Goal: Check status: Check status

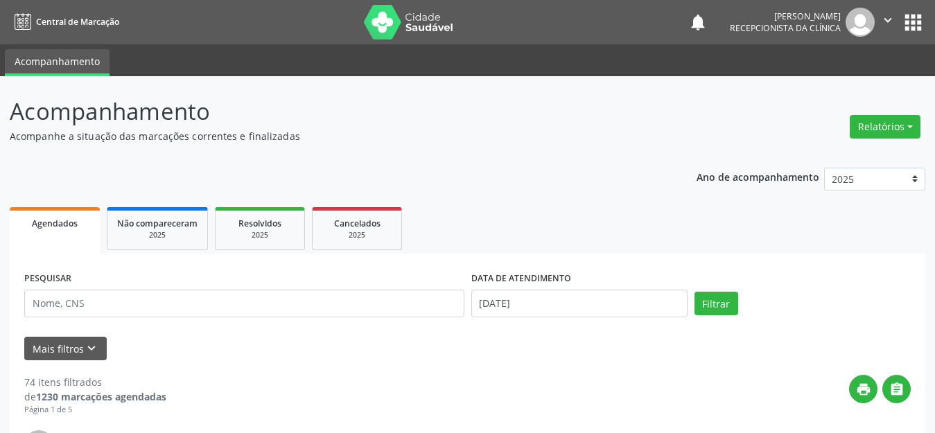
click at [316, 324] on div "PESQUISAR" at bounding box center [244, 297] width 447 height 59
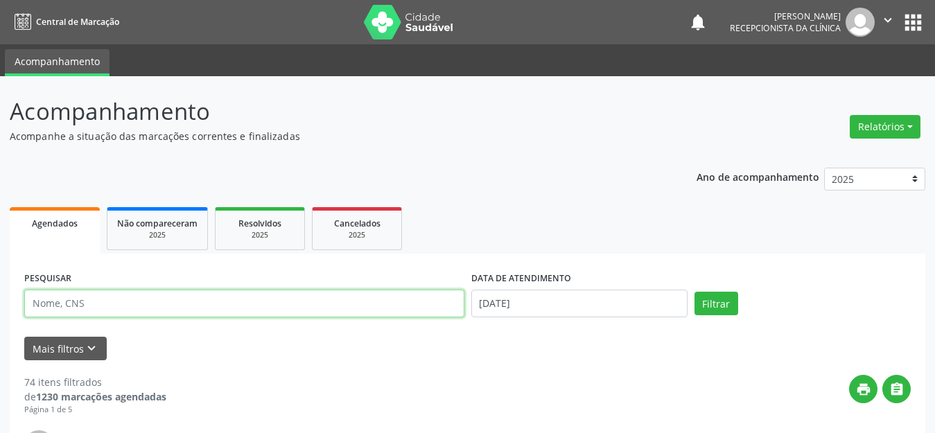
click at [333, 313] on input "text" at bounding box center [244, 304] width 440 height 28
type input "taua"
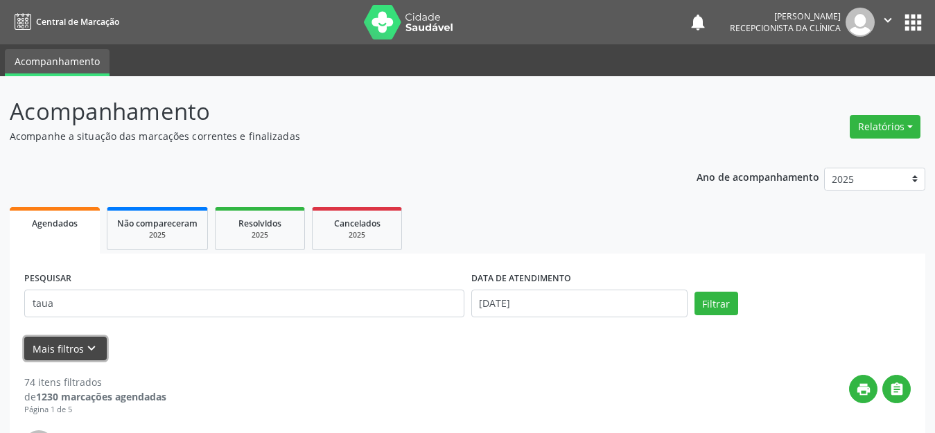
click at [89, 351] on icon "keyboard_arrow_down" at bounding box center [91, 348] width 15 height 15
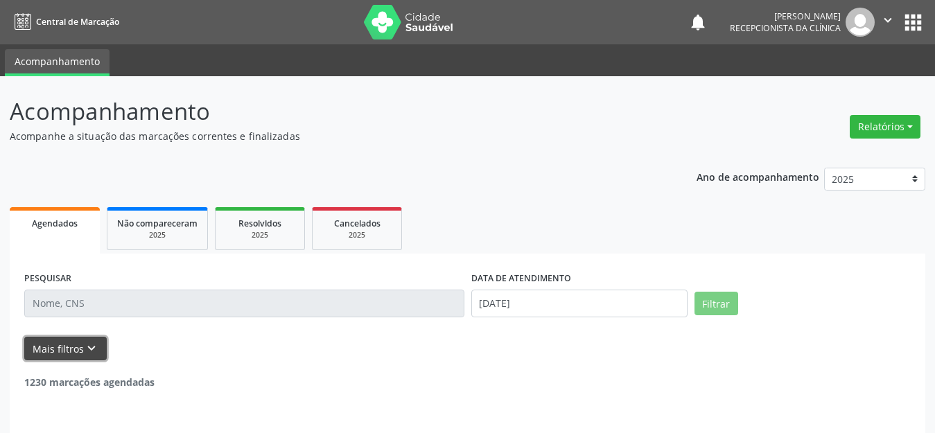
click at [86, 349] on icon "keyboard_arrow_down" at bounding box center [91, 348] width 15 height 15
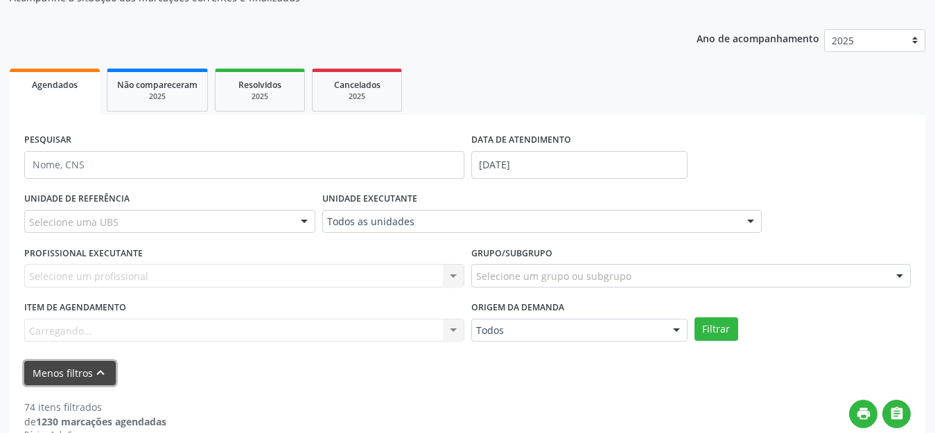
scroll to position [208, 0]
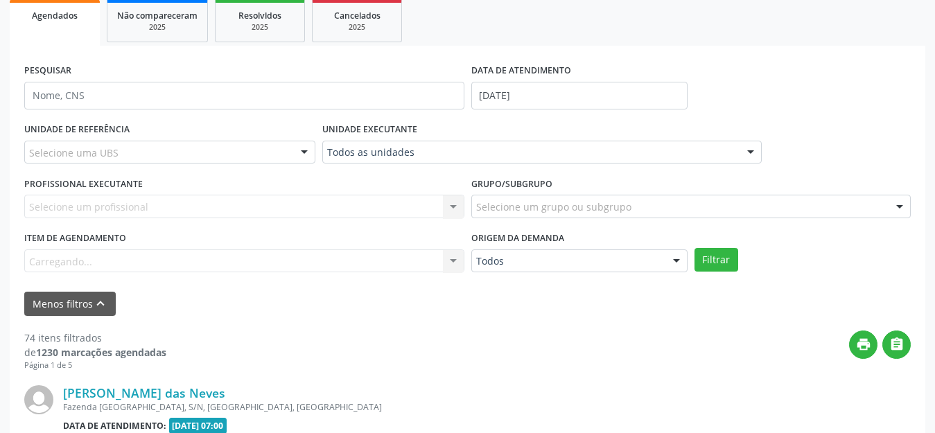
click at [153, 200] on div "Selecione um profissional Nenhum resultado encontrado para: " " Não há nenhuma …" at bounding box center [244, 207] width 440 height 24
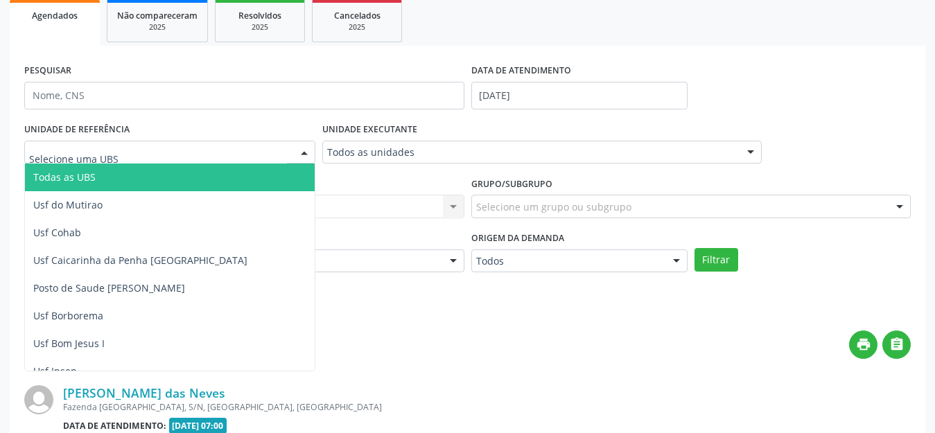
click at [138, 150] on div at bounding box center [169, 153] width 291 height 24
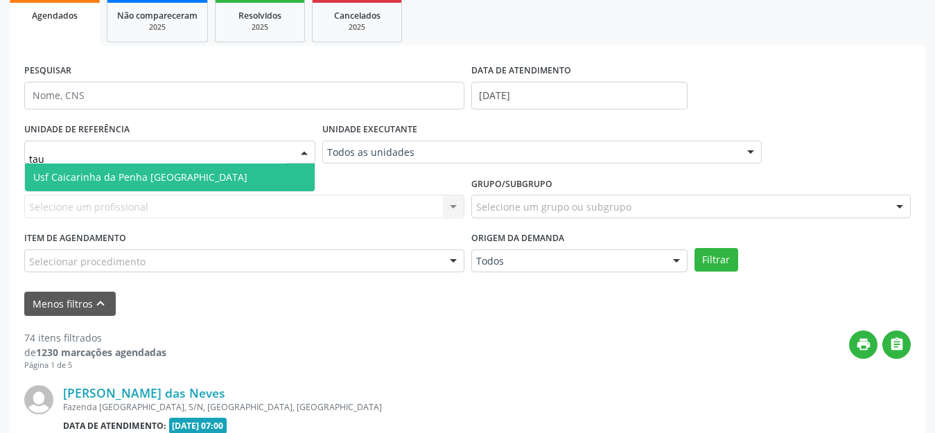
type input "taua"
click at [139, 176] on span "Usf Caicarinha da Penha [GEOGRAPHIC_DATA]" at bounding box center [140, 176] width 214 height 13
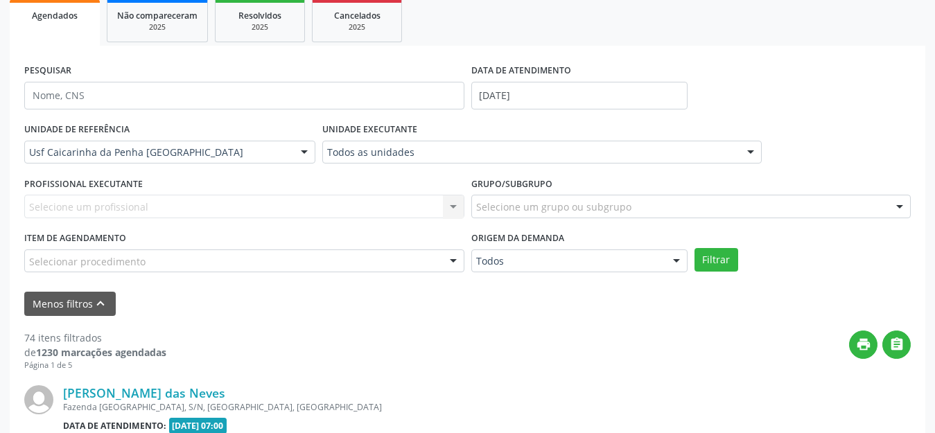
click at [634, 206] on div "Selecione um grupo ou subgrupo" at bounding box center [691, 207] width 440 height 24
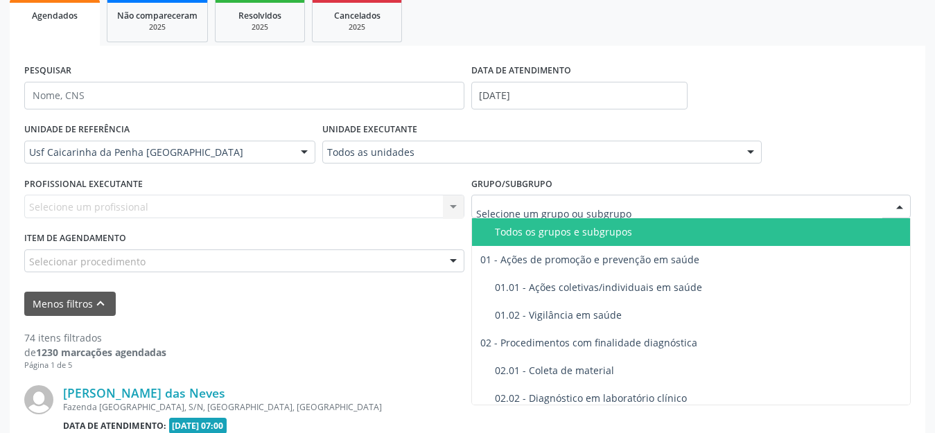
click at [626, 211] on input "text" at bounding box center [679, 214] width 407 height 28
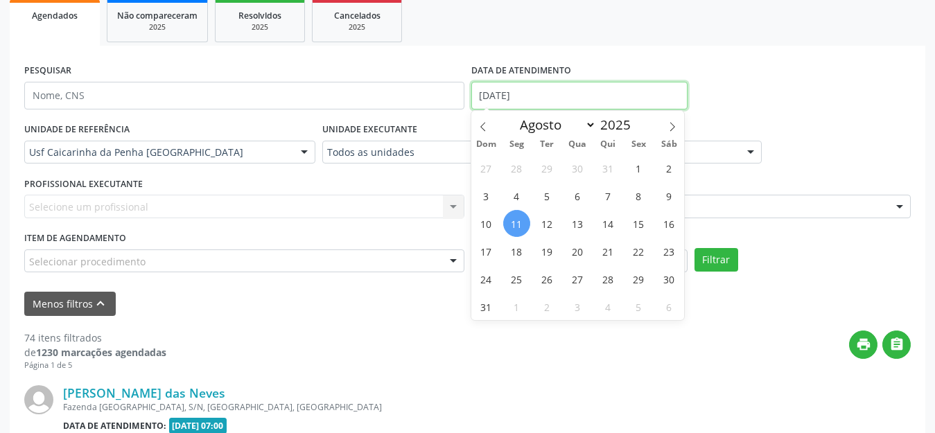
click at [619, 91] on input "[DATE]" at bounding box center [579, 96] width 216 height 28
click at [544, 225] on span "12" at bounding box center [547, 223] width 27 height 27
type input "[DATE]"
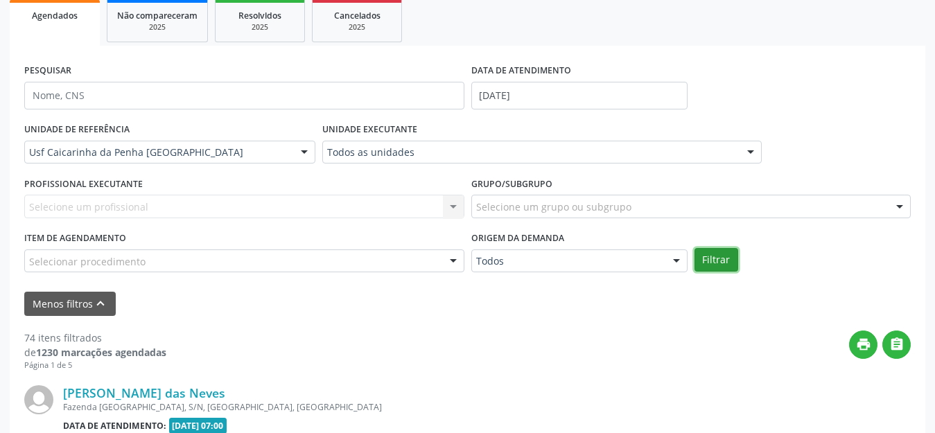
click at [711, 265] on button "Filtrar" at bounding box center [716, 260] width 44 height 24
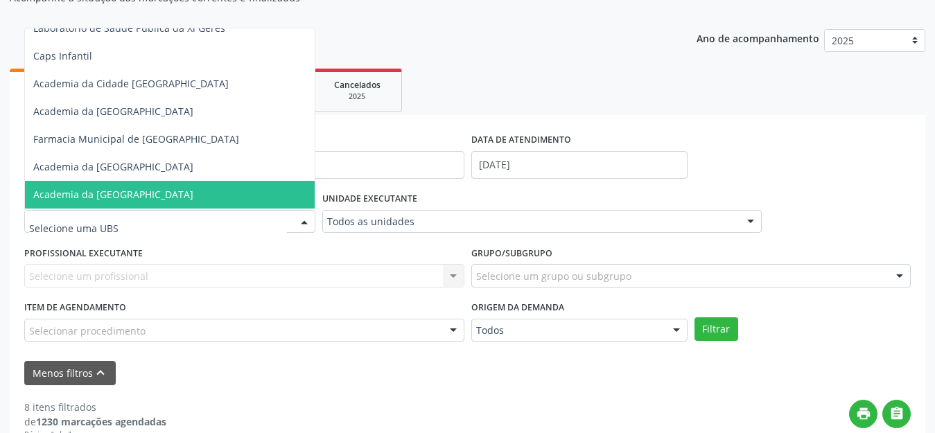
scroll to position [1660, 0]
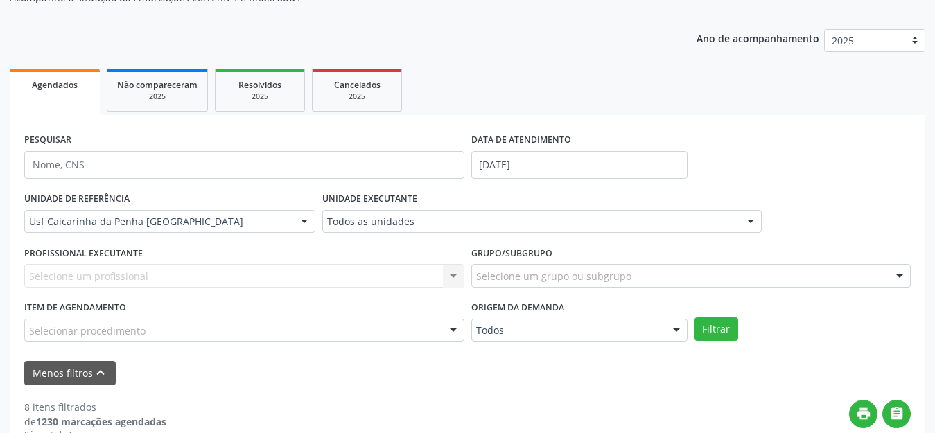
click at [301, 258] on div "PROFISSIONAL EXECUTANTE Selecione um profissional Nenhum resultado encontrado p…" at bounding box center [244, 270] width 447 height 54
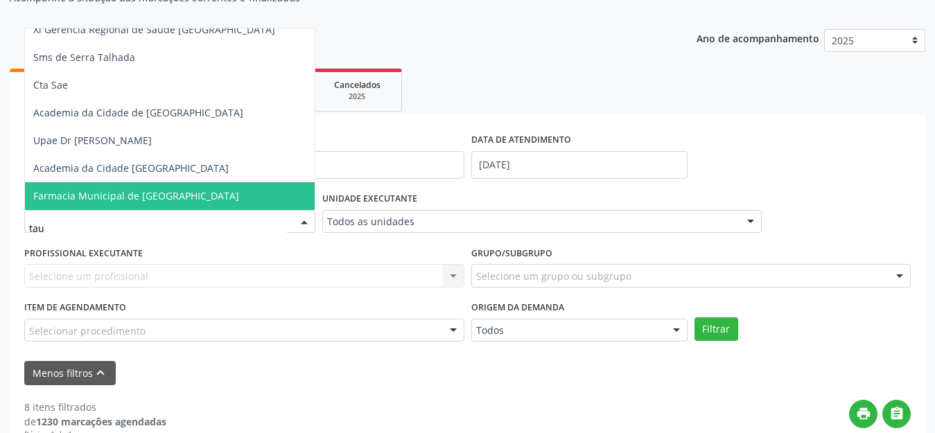
scroll to position [0, 0]
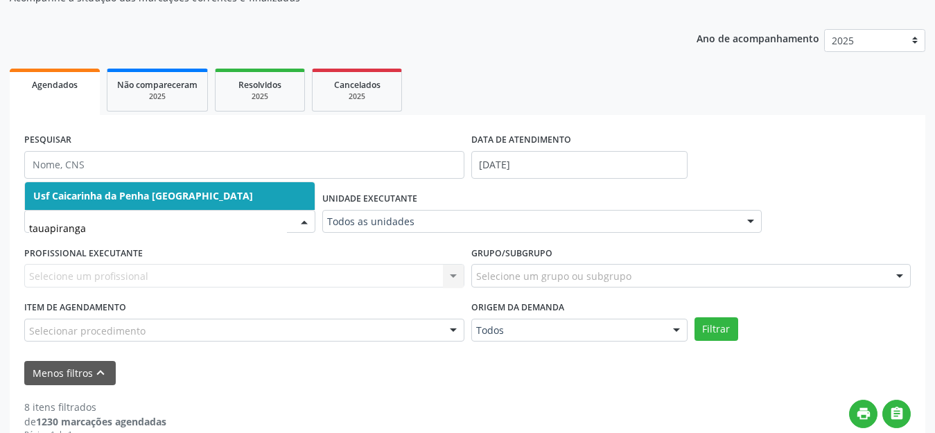
type input "tauapiranga"
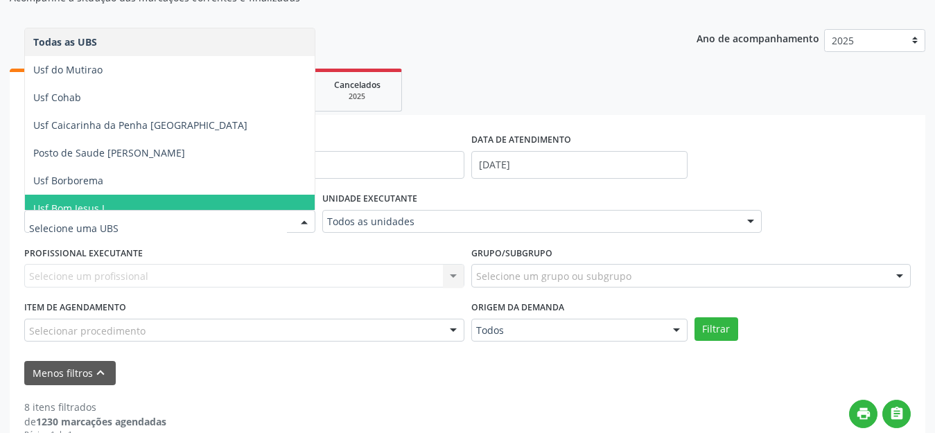
click at [832, 314] on div "UNIDADE DE REFERÊNCIA Todas as UBS Usf do Mutirao Usf Cohab Usf Caicarinha da P…" at bounding box center [467, 269] width 893 height 163
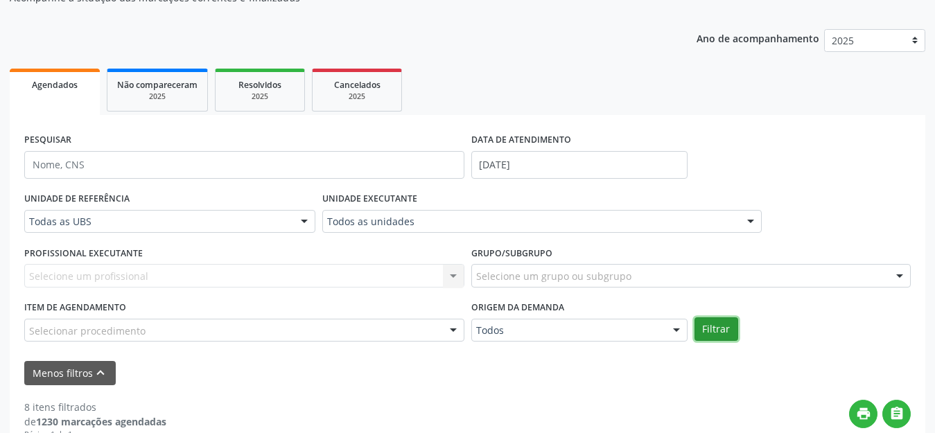
click at [728, 336] on button "Filtrar" at bounding box center [716, 329] width 44 height 24
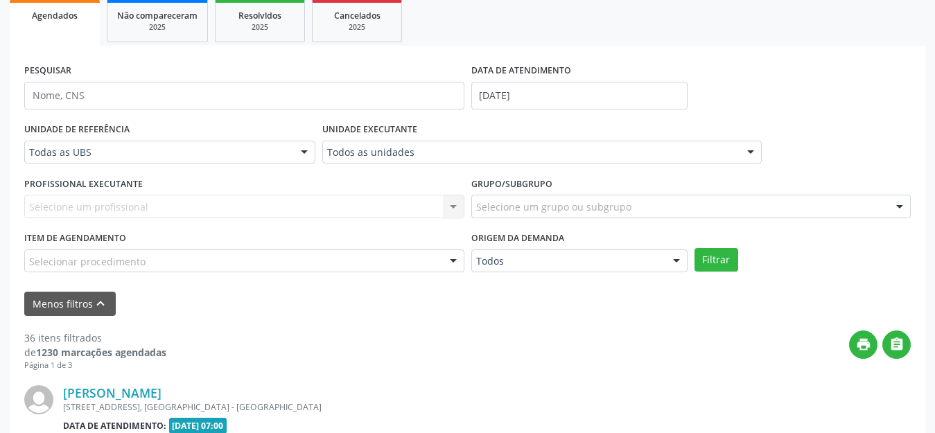
scroll to position [277, 0]
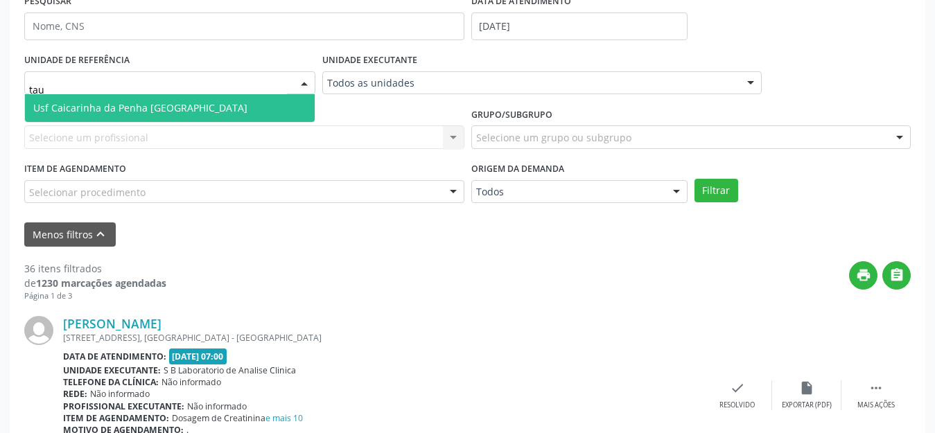
type input "taua"
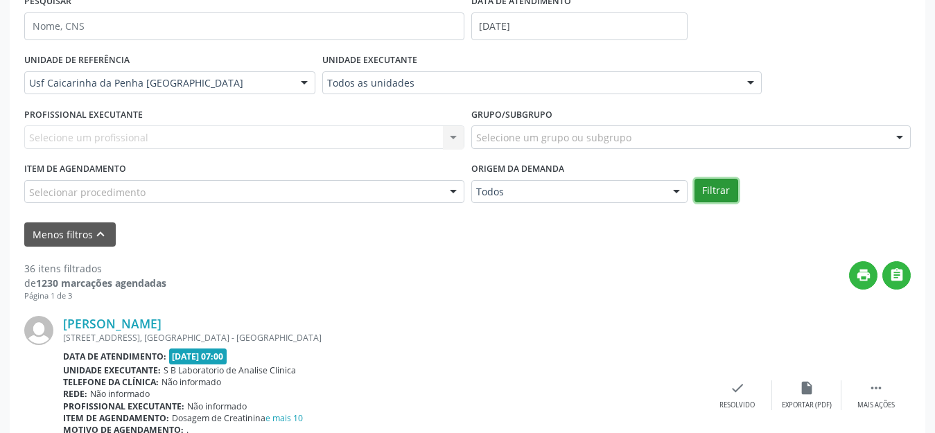
click at [707, 191] on button "Filtrar" at bounding box center [716, 191] width 44 height 24
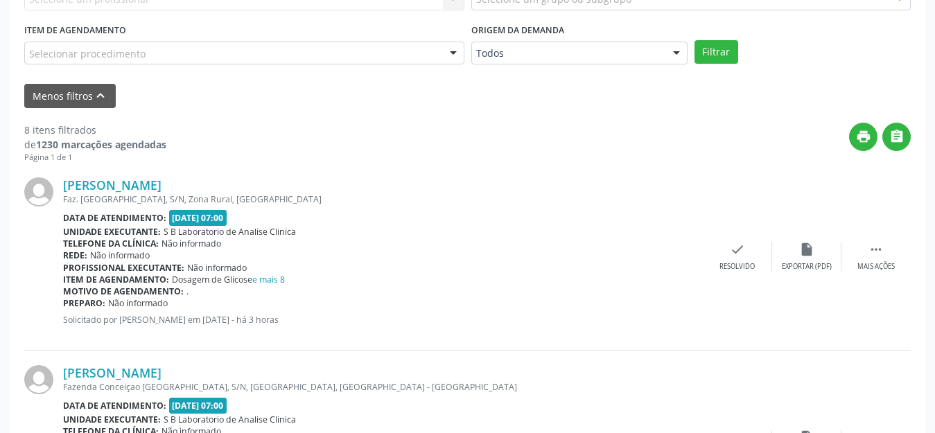
scroll to position [485, 0]
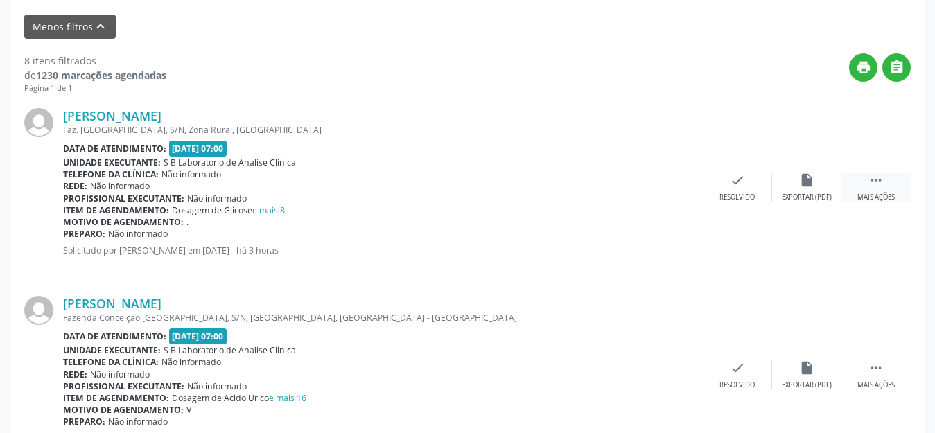
click at [863, 183] on div " Mais ações" at bounding box center [875, 188] width 69 height 30
click at [669, 189] on div "print Imprimir" at bounding box center [667, 188] width 69 height 30
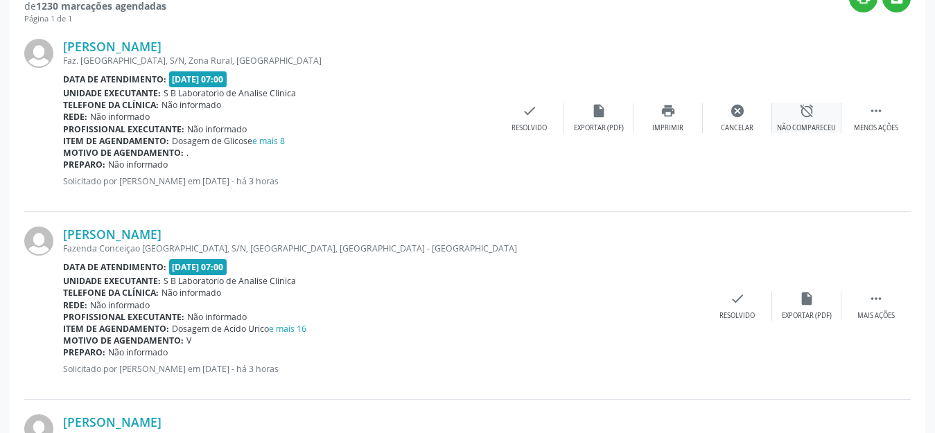
scroll to position [624, 0]
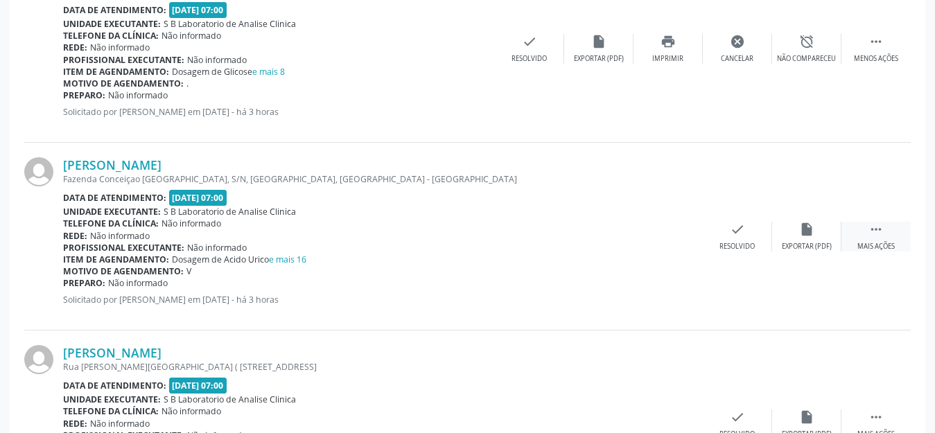
click at [879, 234] on icon "" at bounding box center [875, 229] width 15 height 15
click at [671, 229] on icon "print" at bounding box center [667, 229] width 15 height 15
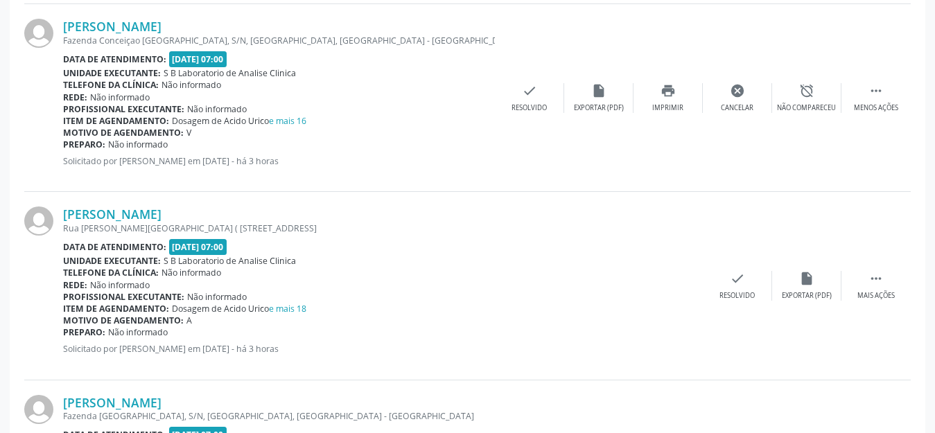
scroll to position [832, 0]
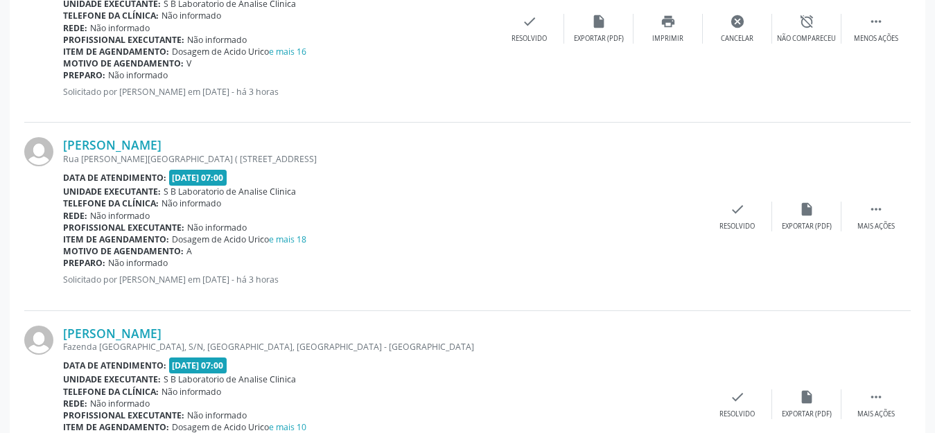
click at [921, 219] on div "PESQUISAR DATA DE ATENDIMENTO [DATE] UNIDADE DE REFERÊNCIA Usf Caicarinha da Pe…" at bounding box center [467, 343] width 915 height 1842
click at [863, 220] on div " Mais ações" at bounding box center [875, 217] width 69 height 30
click at [684, 227] on div "print Imprimir" at bounding box center [667, 217] width 69 height 30
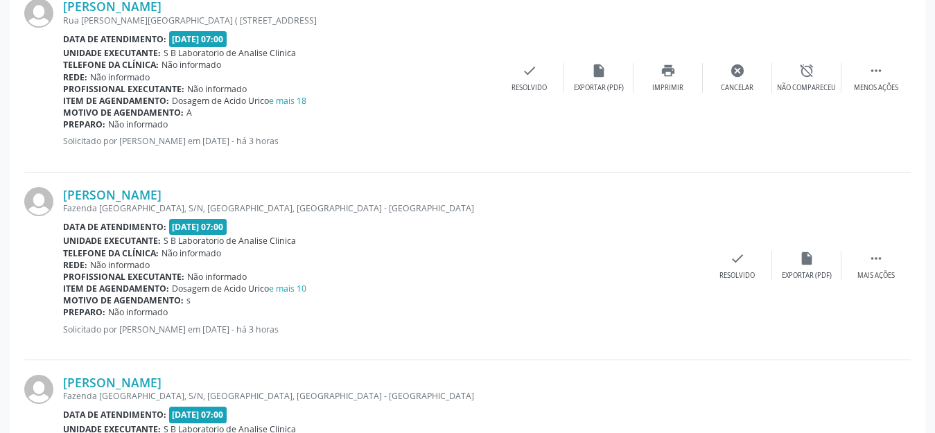
scroll to position [1039, 0]
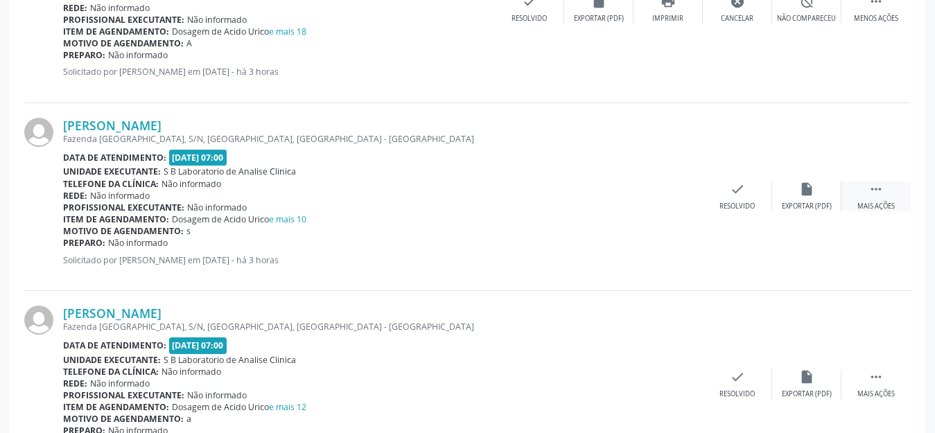
click at [879, 198] on div " Mais ações" at bounding box center [875, 197] width 69 height 30
click at [667, 185] on icon "print" at bounding box center [667, 189] width 15 height 15
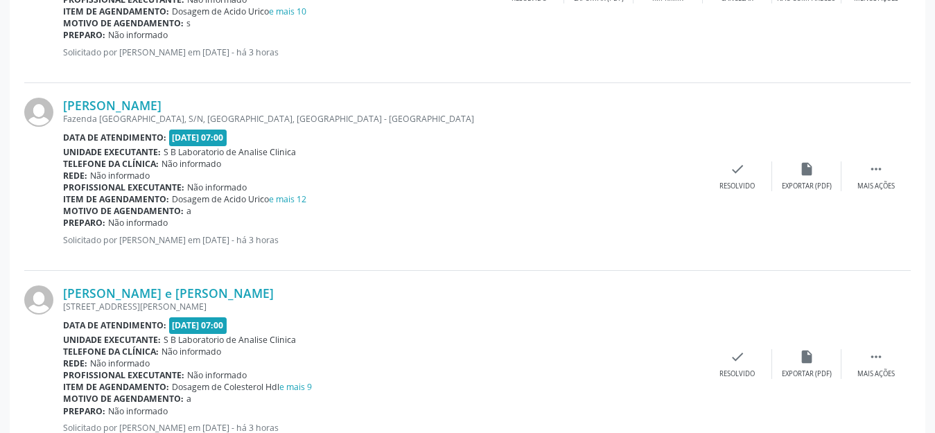
scroll to position [1178, 0]
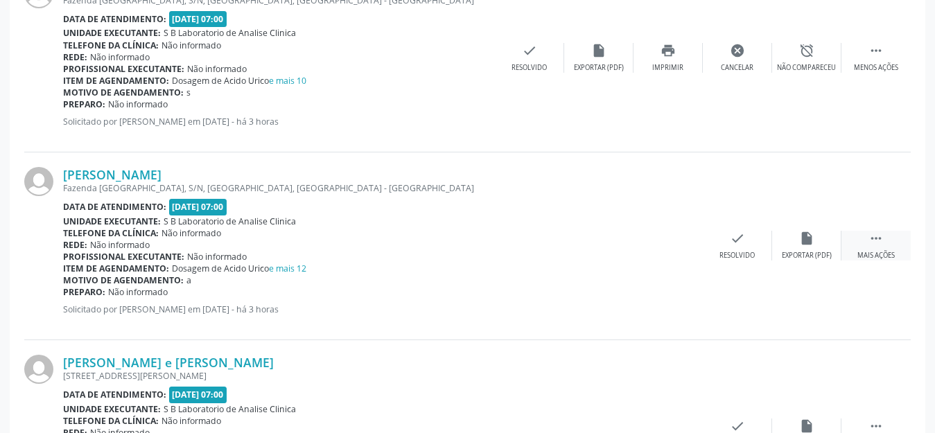
click at [887, 243] on div " Mais ações" at bounding box center [875, 246] width 69 height 30
click at [674, 244] on icon "print" at bounding box center [667, 238] width 15 height 15
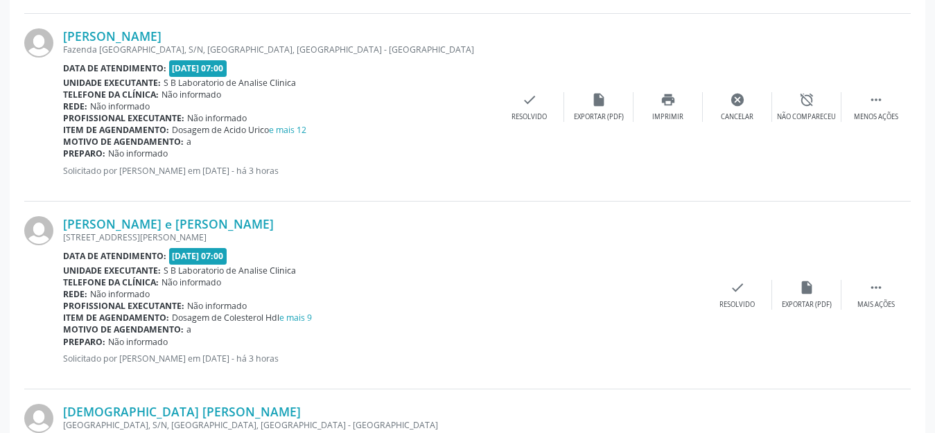
scroll to position [1386, 0]
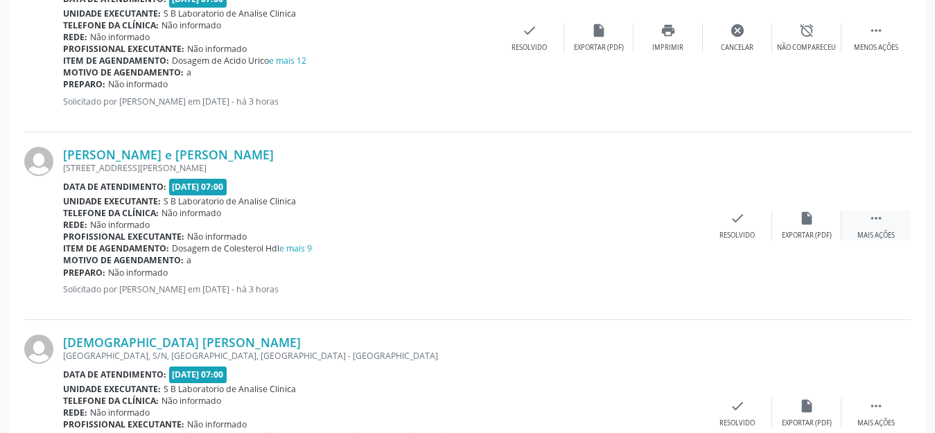
click at [875, 218] on icon "" at bounding box center [875, 218] width 15 height 15
click at [659, 239] on div "Imprimir" at bounding box center [667, 236] width 31 height 10
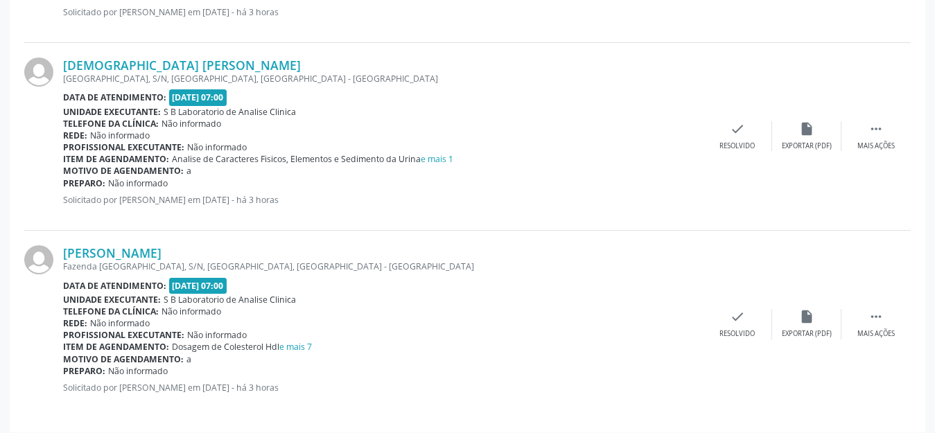
scroll to position [1671, 0]
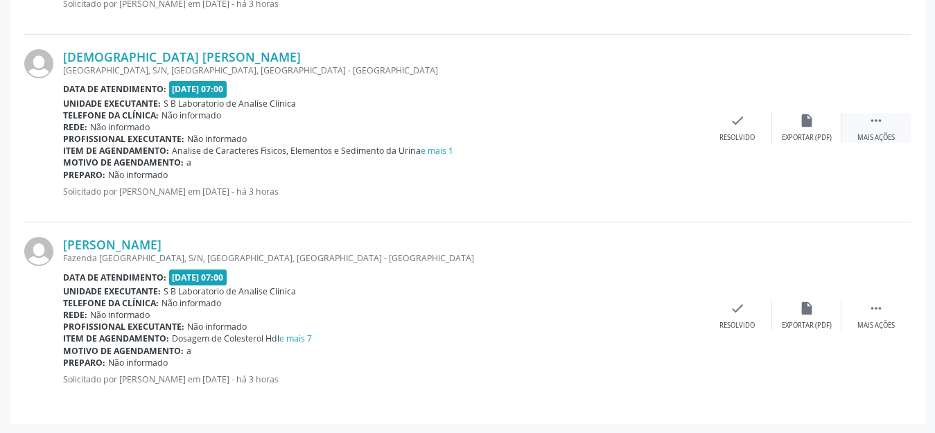
click at [877, 127] on icon "" at bounding box center [875, 120] width 15 height 15
click at [667, 137] on div "Imprimir" at bounding box center [667, 138] width 31 height 10
click at [872, 295] on div "[PERSON_NAME] [GEOGRAPHIC_DATA], S/N, [GEOGRAPHIC_DATA], [GEOGRAPHIC_DATA] Data…" at bounding box center [467, 315] width 886 height 187
click at [872, 308] on icon "" at bounding box center [875, 308] width 15 height 15
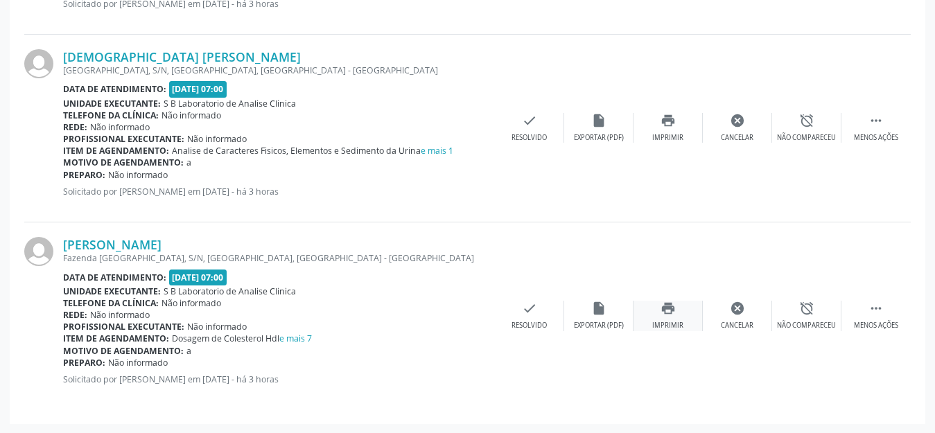
click at [678, 317] on div "print Imprimir" at bounding box center [667, 316] width 69 height 30
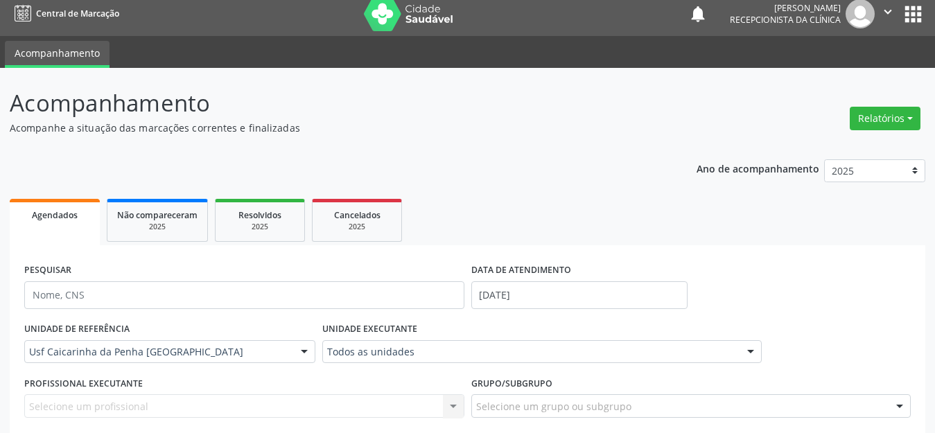
scroll to position [147, 0]
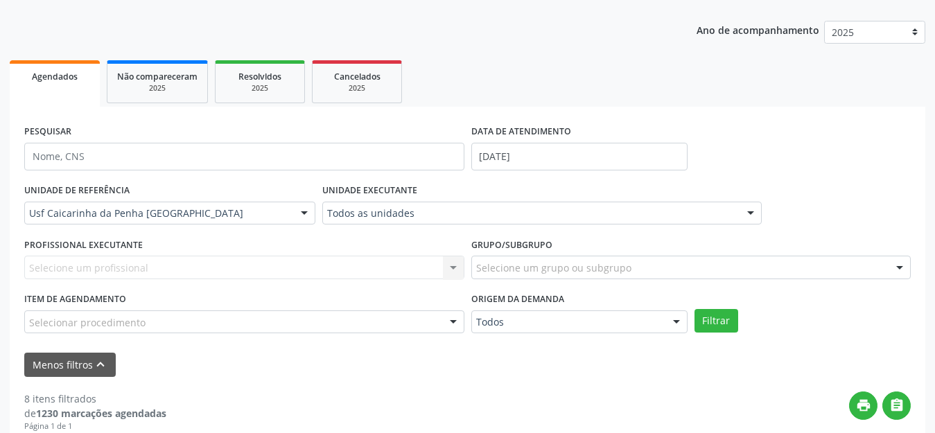
drag, startPoint x: 828, startPoint y: 320, endPoint x: 430, endPoint y: 213, distance: 412.7
click at [829, 320] on div "Filtrar" at bounding box center [802, 321] width 223 height 24
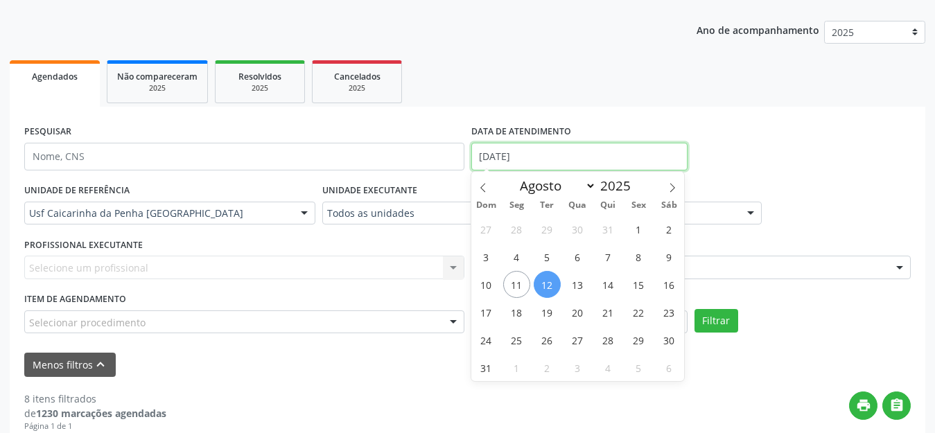
click at [538, 160] on input "[DATE]" at bounding box center [579, 157] width 216 height 28
click at [518, 288] on span "11" at bounding box center [516, 284] width 27 height 27
type input "[DATE]"
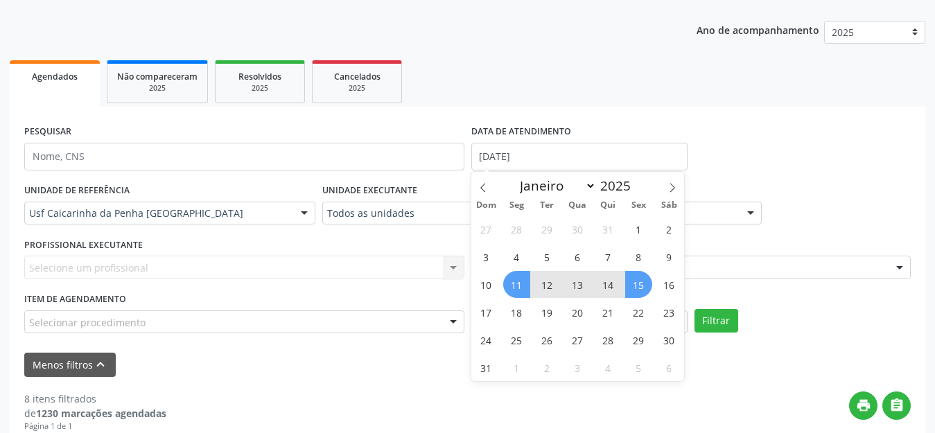
click at [649, 288] on span "15" at bounding box center [638, 284] width 27 height 27
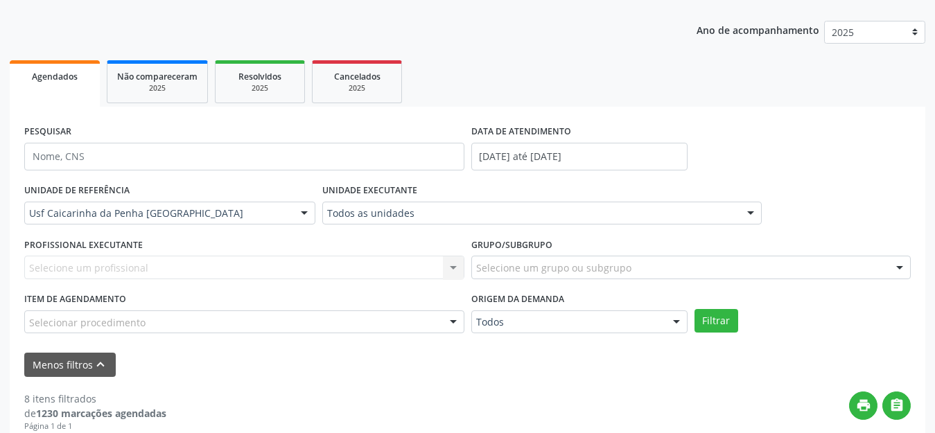
click at [170, 317] on div "Selecionar procedimento" at bounding box center [244, 322] width 440 height 24
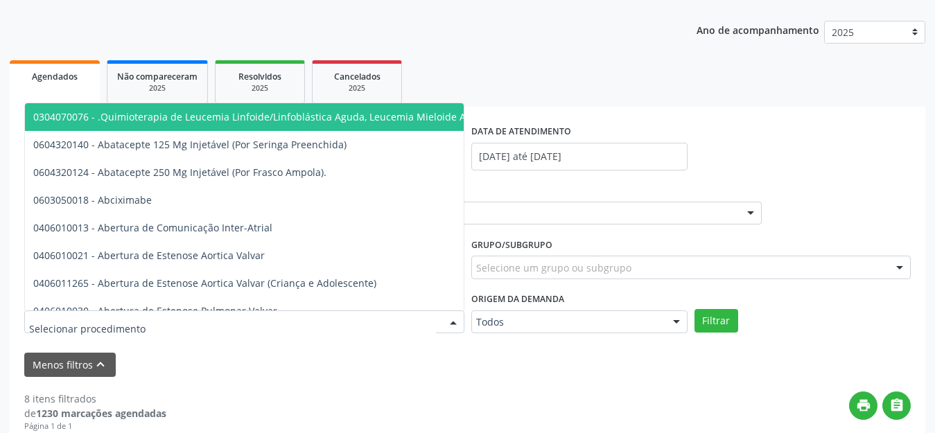
click at [215, 363] on div "Menos filtros keyboard_arrow_up" at bounding box center [467, 365] width 893 height 24
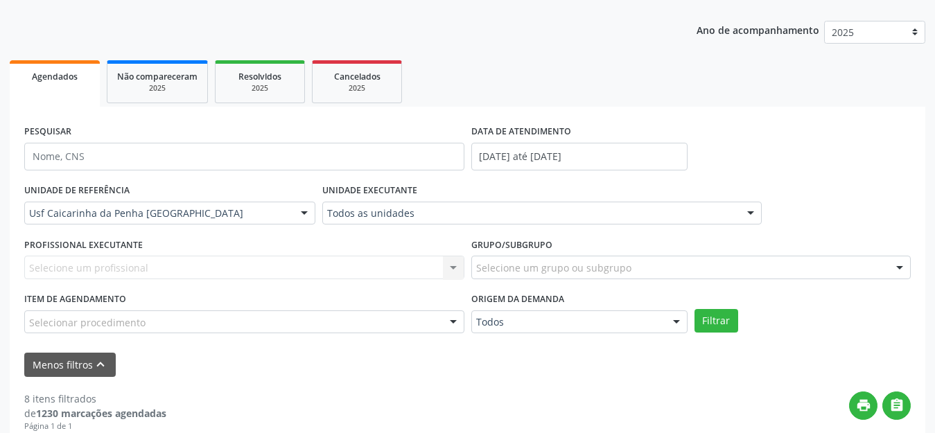
click at [146, 283] on div "PROFISSIONAL EXECUTANTE Selecione um profissional Nenhum resultado encontrado p…" at bounding box center [244, 261] width 447 height 54
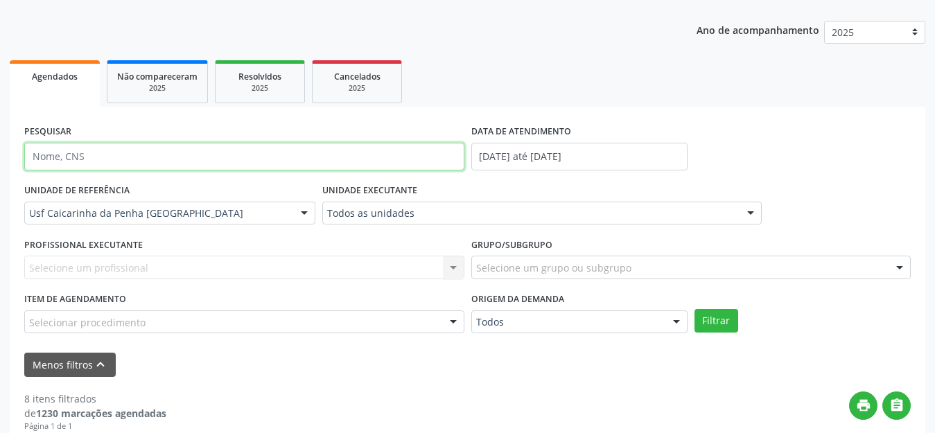
click at [182, 148] on input "text" at bounding box center [244, 157] width 440 height 28
type input "[PERSON_NAME]"
click at [694, 309] on button "Filtrar" at bounding box center [716, 321] width 44 height 24
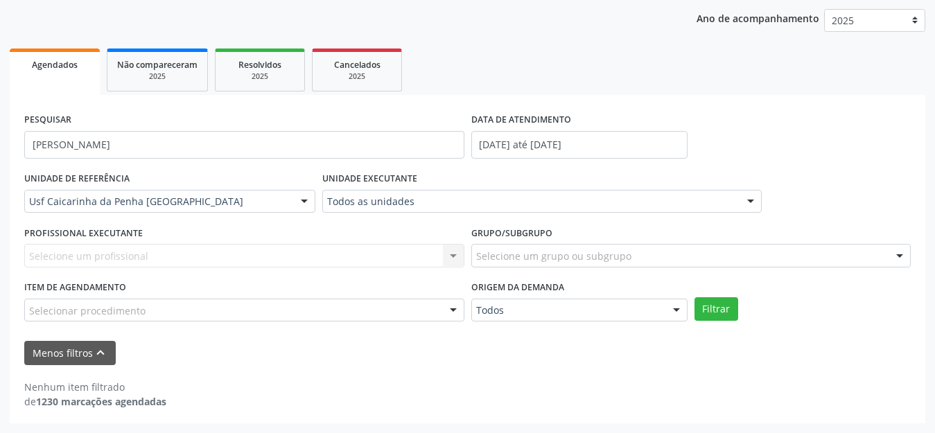
scroll to position [159, 0]
